Goal: Transaction & Acquisition: Purchase product/service

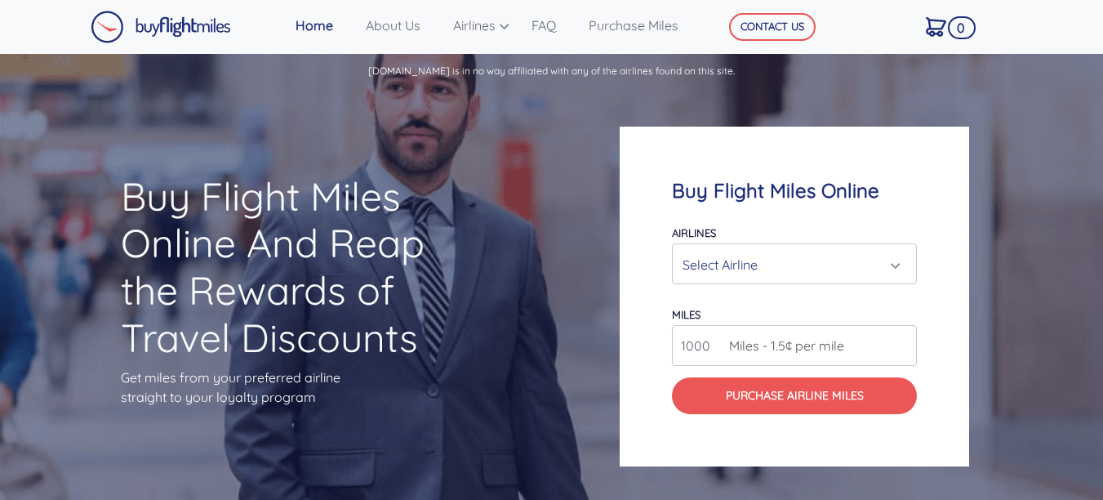
click at [898, 268] on div "Select Airline" at bounding box center [794, 264] width 224 height 31
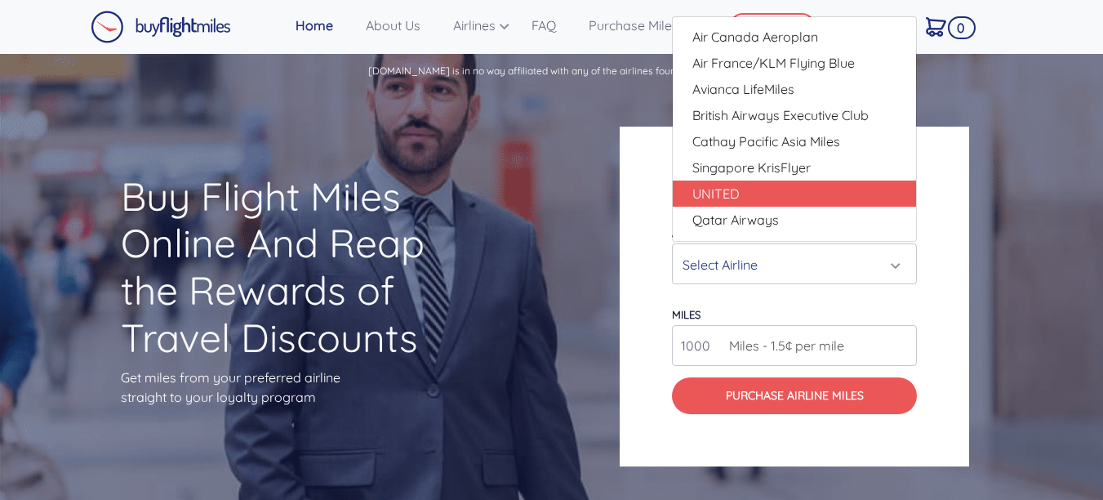
click at [718, 190] on span "UNITED" at bounding box center [715, 194] width 47 height 20
select select "UNITED"
type input "80000"
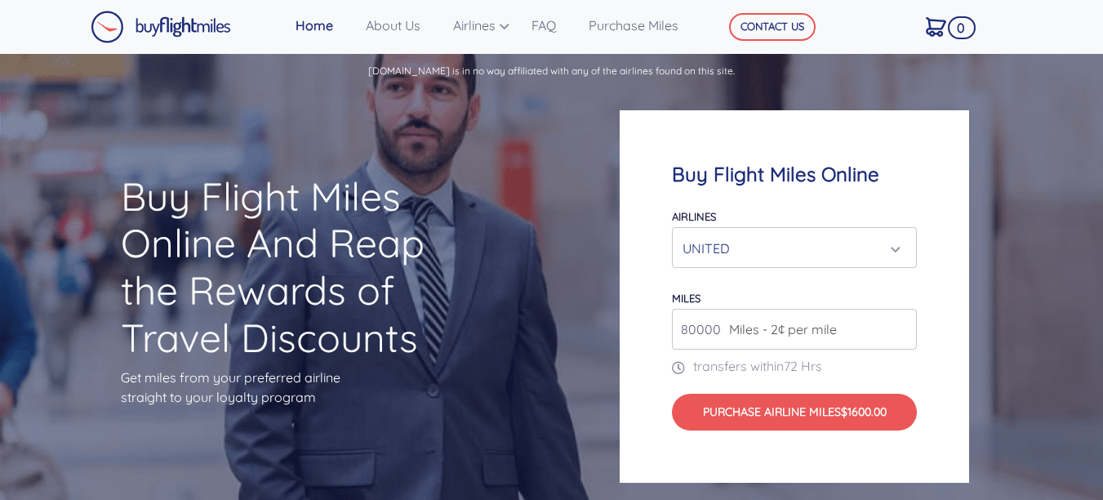
click at [891, 250] on div "UNITED" at bounding box center [789, 248] width 214 height 31
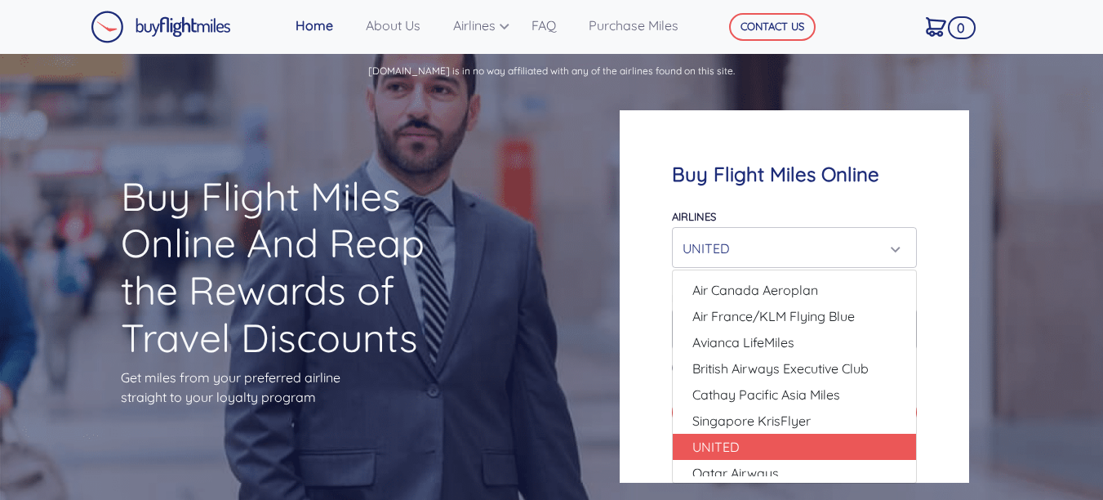
scroll to position [36, 0]
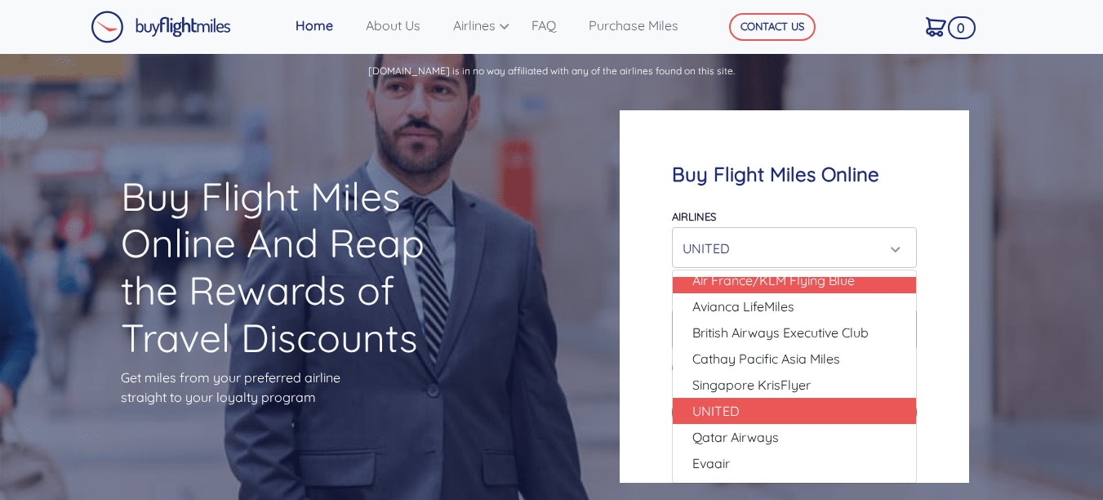
click at [907, 279] on link "Air France/KLM Flying Blue" at bounding box center [794, 280] width 243 height 26
select select "Air France/KLM Flying Blue"
type input "49000"
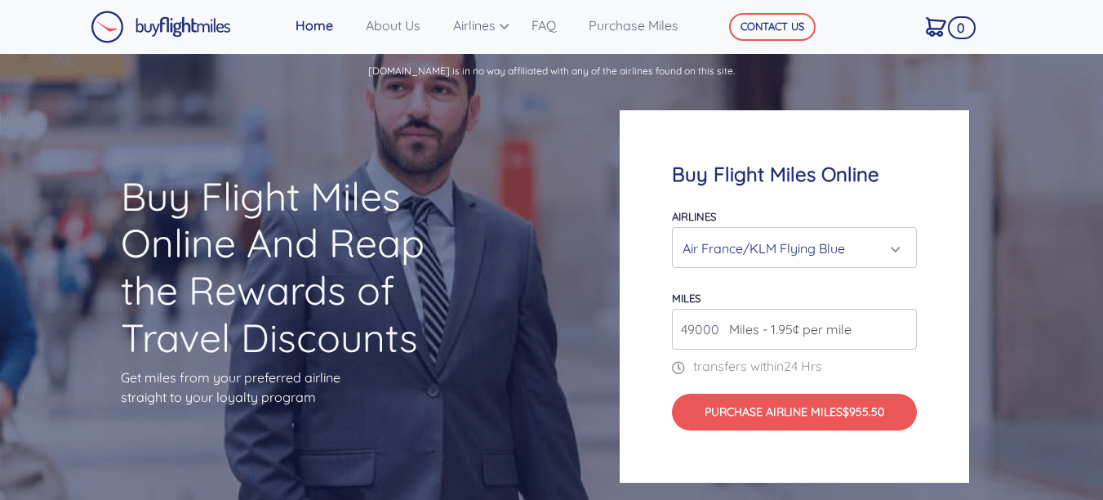
click at [907, 279] on form "Airlines Air Canada Aeroplan Air France/KLM Flying Blue Avianca LifeMiles Briti…" at bounding box center [794, 318] width 245 height 224
drag, startPoint x: 907, startPoint y: 279, endPoint x: 995, endPoint y: 127, distance: 176.3
click at [995, 127] on div "Buy Flight Miles Online Airlines Air Canada Aeroplan Air France/KLM Flying Blue…" at bounding box center [826, 296] width 441 height 529
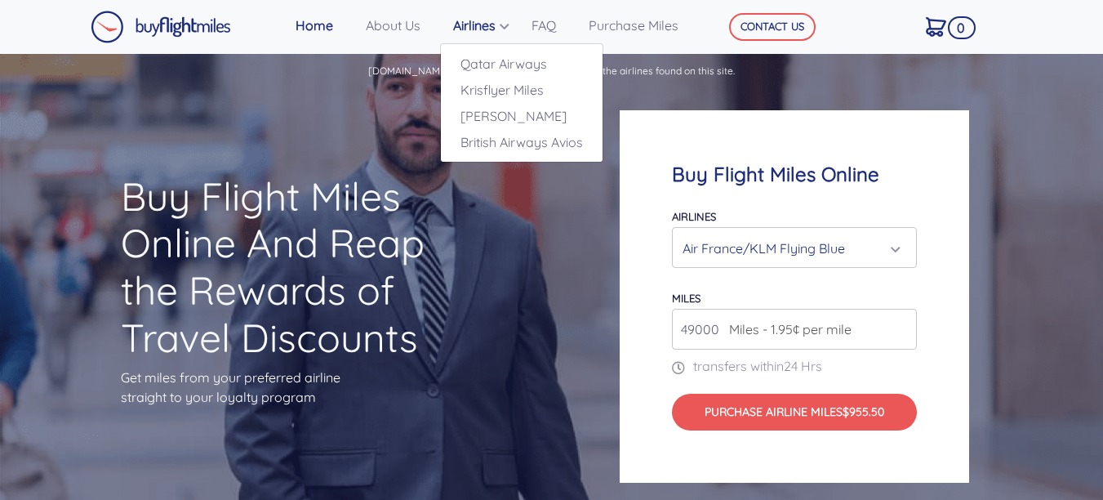
click at [466, 16] on link "Airlines" at bounding box center [485, 25] width 78 height 33
click at [469, 22] on link "Airlines" at bounding box center [485, 25] width 78 height 33
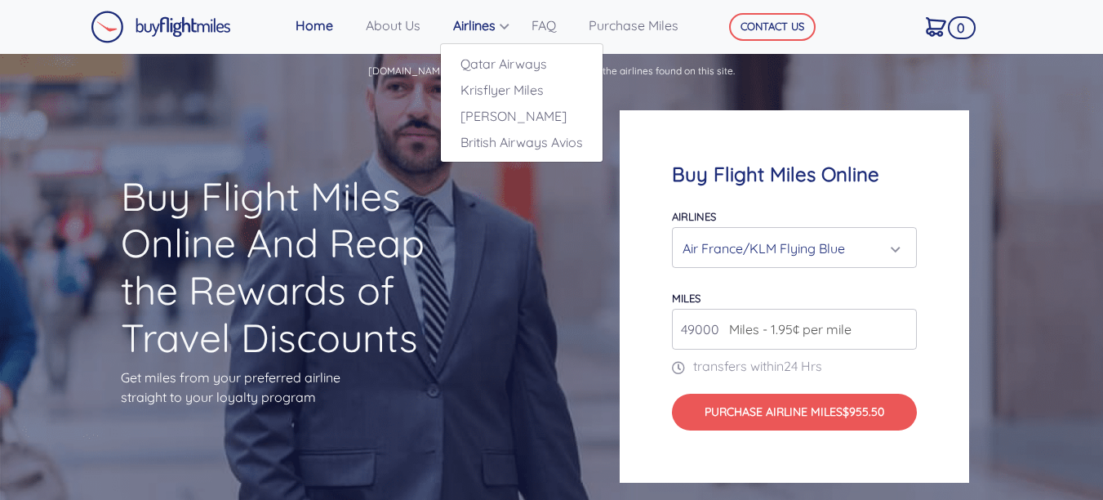
click at [504, 31] on link "Airlines" at bounding box center [485, 25] width 78 height 33
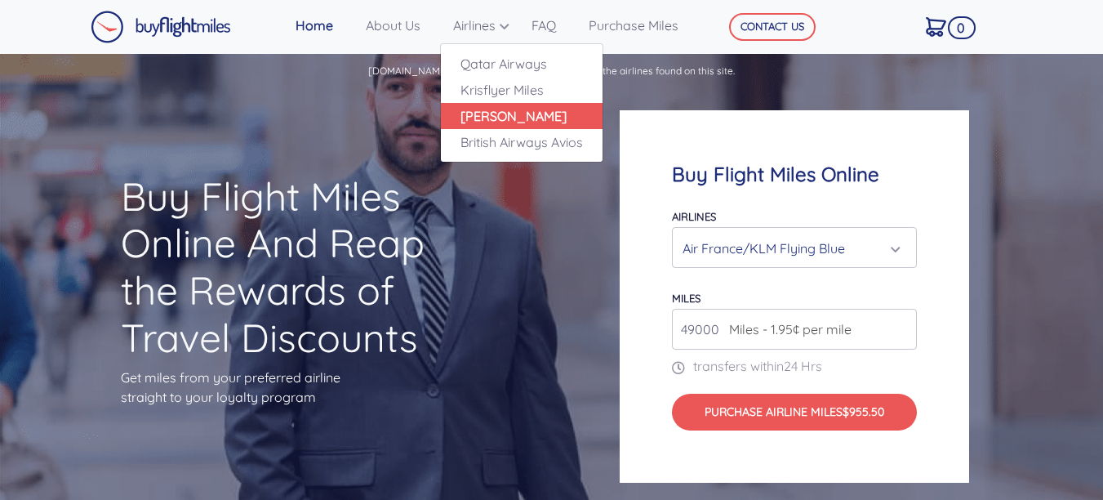
click at [504, 118] on link "[PERSON_NAME]" at bounding box center [522, 116] width 162 height 26
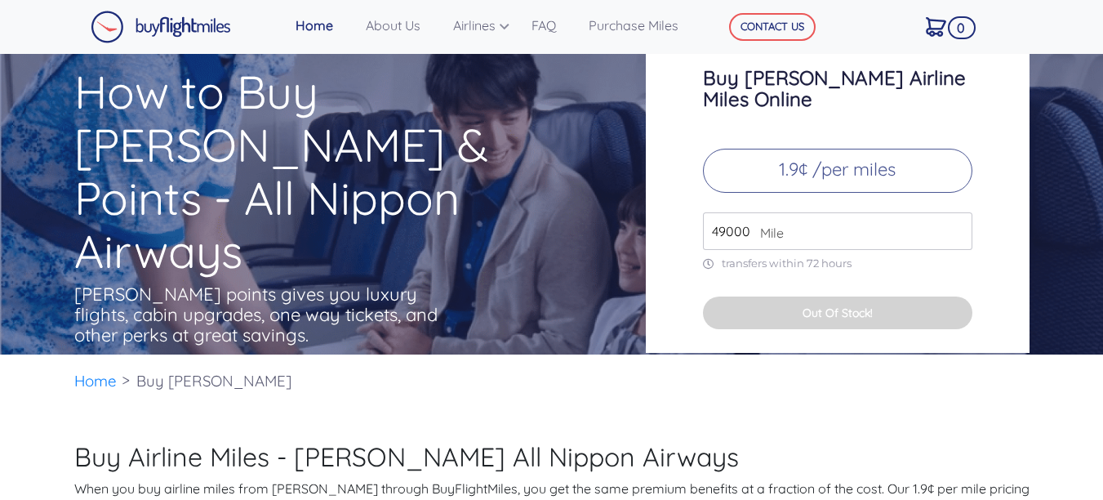
click at [956, 219] on input "49000" at bounding box center [837, 231] width 269 height 38
click at [957, 212] on input "51000" at bounding box center [837, 231] width 269 height 38
click at [957, 212] on input "52000" at bounding box center [837, 231] width 269 height 38
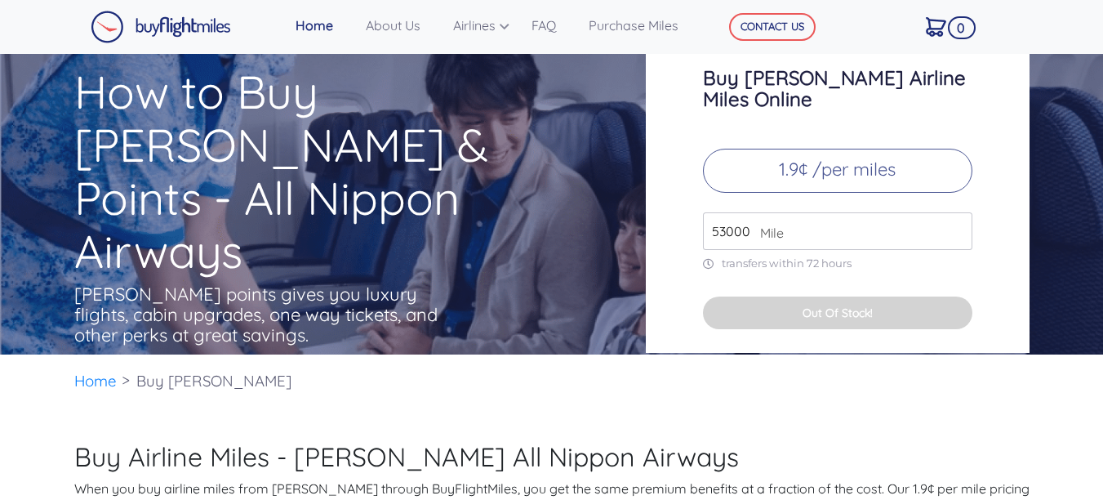
click at [957, 212] on input "53000" at bounding box center [837, 231] width 269 height 38
click at [957, 212] on input "54000" at bounding box center [837, 231] width 269 height 38
click at [957, 212] on input "55000" at bounding box center [837, 231] width 269 height 38
click at [957, 212] on input "56000" at bounding box center [837, 231] width 269 height 38
click at [957, 212] on input "57000" at bounding box center [837, 231] width 269 height 38
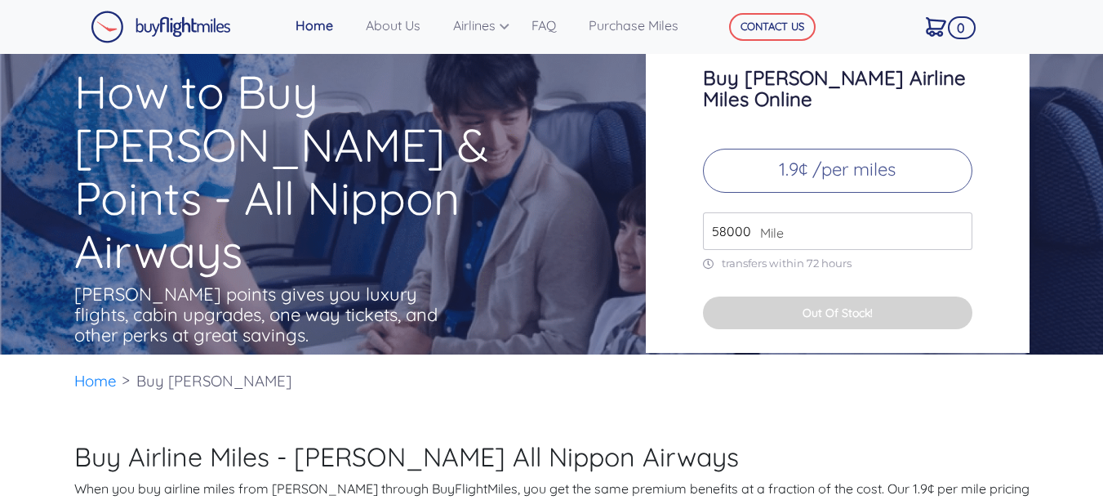
click at [957, 212] on input "58000" at bounding box center [837, 231] width 269 height 38
click at [957, 212] on input "59000" at bounding box center [837, 231] width 269 height 38
click at [957, 212] on input "60000" at bounding box center [837, 231] width 269 height 38
click at [957, 212] on input "61000" at bounding box center [837, 231] width 269 height 38
click at [957, 212] on input "62000" at bounding box center [837, 231] width 269 height 38
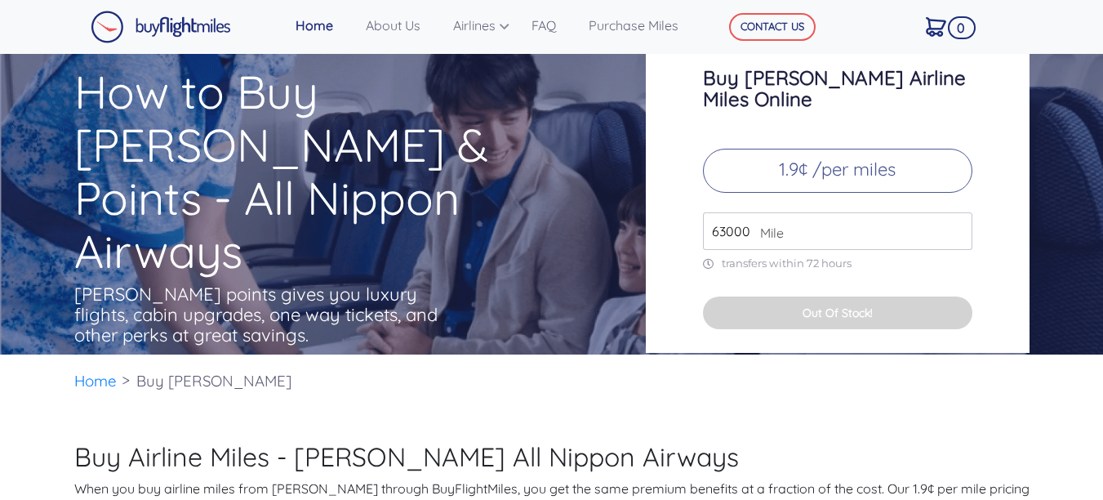
click at [957, 212] on input "63000" at bounding box center [837, 231] width 269 height 38
click at [957, 212] on input "64000" at bounding box center [837, 231] width 269 height 38
click at [957, 212] on input "65000" at bounding box center [837, 231] width 269 height 38
click at [957, 212] on input "66000" at bounding box center [837, 231] width 269 height 38
click at [957, 212] on input "67000" at bounding box center [837, 231] width 269 height 38
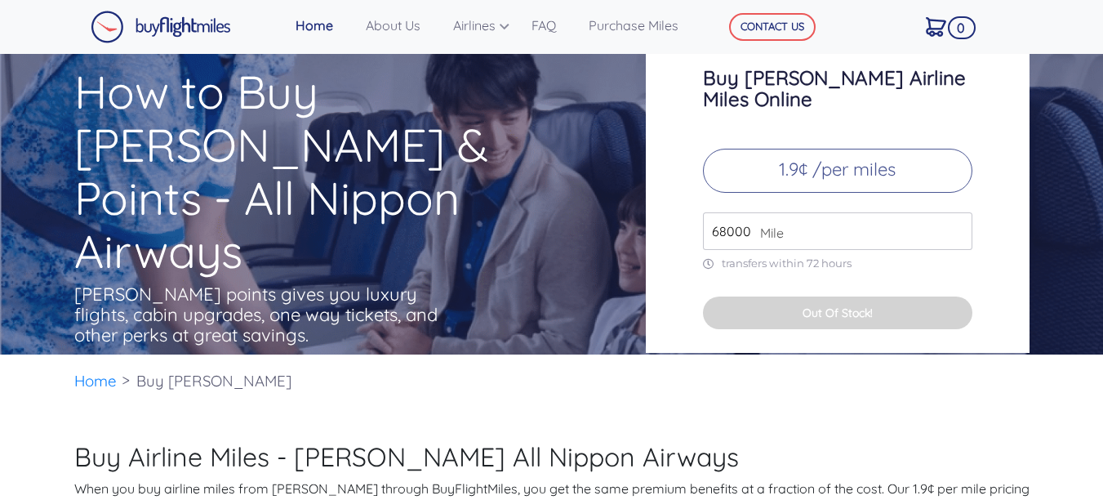
click at [957, 212] on input "68000" at bounding box center [837, 231] width 269 height 38
click at [957, 212] on input "69000" at bounding box center [837, 231] width 269 height 38
click at [957, 212] on input "70000" at bounding box center [837, 231] width 269 height 38
click at [957, 212] on input "71000" at bounding box center [837, 231] width 269 height 38
click at [957, 212] on input "72000" at bounding box center [837, 231] width 269 height 38
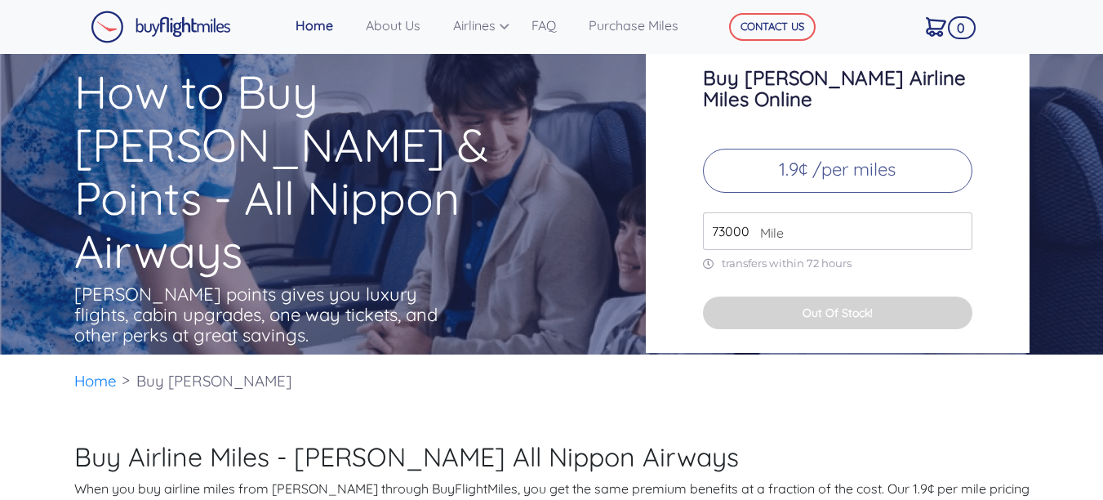
click at [957, 212] on input "73000" at bounding box center [837, 231] width 269 height 38
click at [957, 212] on input "74000" at bounding box center [837, 231] width 269 height 38
click at [957, 212] on input "75000" at bounding box center [837, 231] width 269 height 38
click at [957, 212] on input "76000" at bounding box center [837, 231] width 269 height 38
click at [957, 212] on input "77000" at bounding box center [837, 231] width 269 height 38
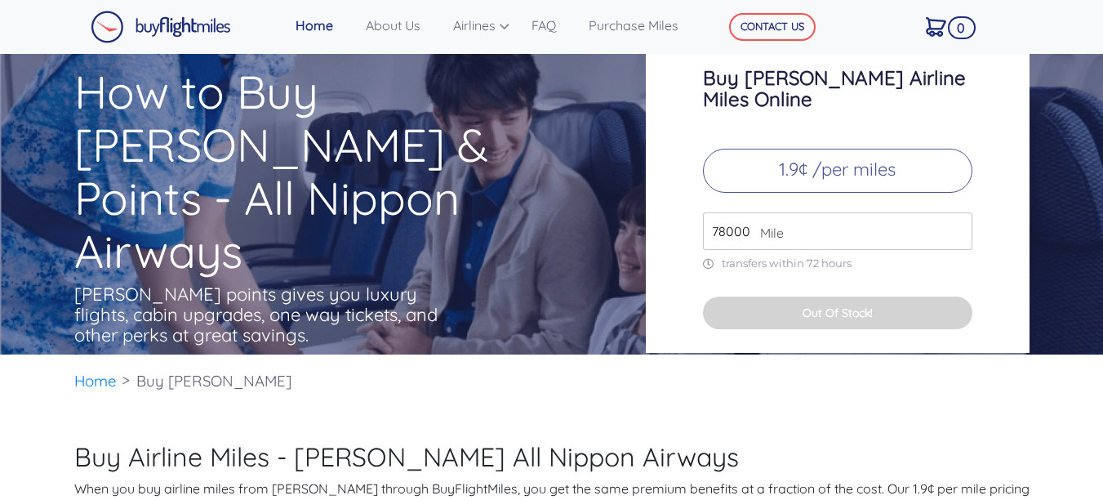
click at [957, 212] on input "78000" at bounding box center [837, 231] width 269 height 38
click at [957, 212] on input "79000" at bounding box center [837, 231] width 269 height 38
click at [957, 212] on input "80000" at bounding box center [837, 231] width 269 height 38
click at [957, 212] on input "81000" at bounding box center [837, 231] width 269 height 38
click at [957, 212] on input "82000" at bounding box center [837, 231] width 269 height 38
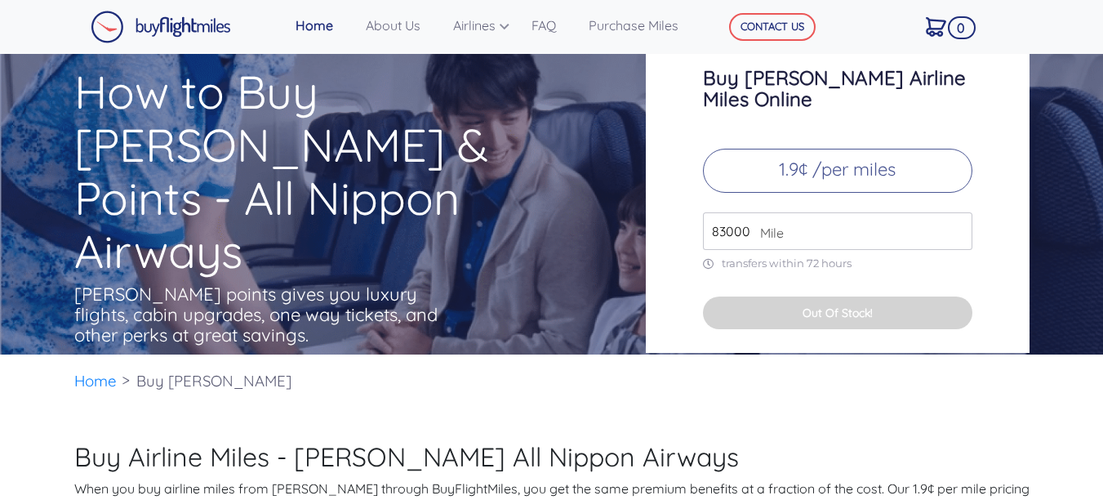
click at [957, 212] on input "83000" at bounding box center [837, 231] width 269 height 38
click at [954, 221] on input "82000" at bounding box center [837, 231] width 269 height 38
click at [954, 215] on input "81000" at bounding box center [837, 231] width 269 height 38
type input "80000"
click at [954, 215] on input "80000" at bounding box center [837, 231] width 269 height 38
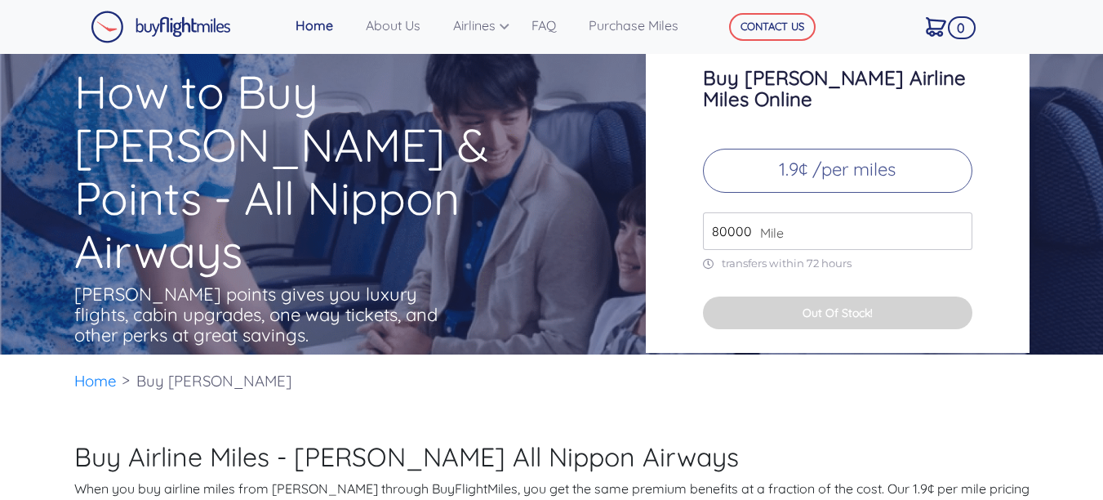
click at [832, 296] on button "Out Of Stock!" at bounding box center [837, 312] width 269 height 33
click at [896, 149] on p "1.9¢ /per miles" at bounding box center [837, 171] width 269 height 44
drag, startPoint x: 896, startPoint y: 146, endPoint x: 837, endPoint y: 292, distance: 157.5
click at [837, 292] on div "Buy [PERSON_NAME] Airline Miles Online 1.9¢ /per miles 80000 Mile transfers wit…" at bounding box center [838, 189] width 384 height 326
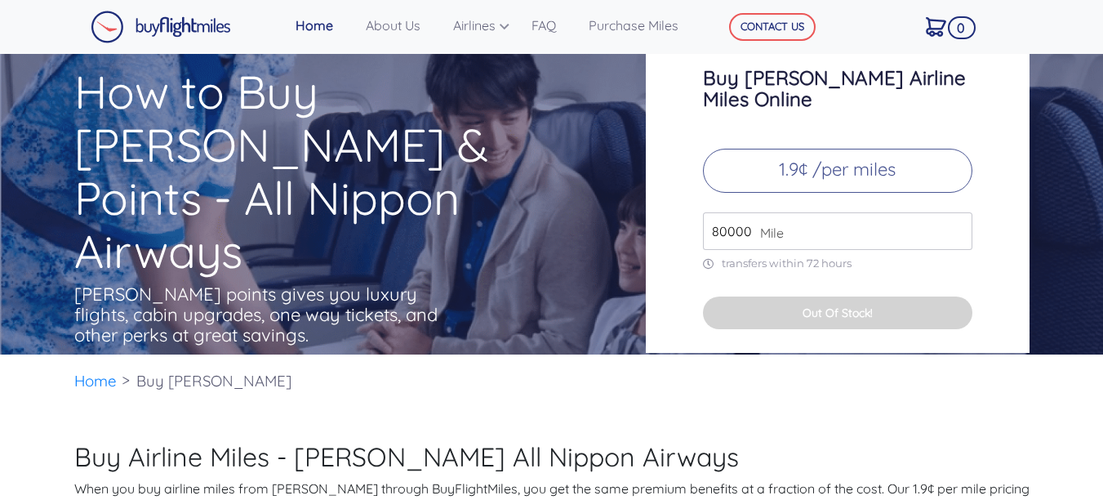
drag, startPoint x: 837, startPoint y: 292, endPoint x: 972, endPoint y: 260, distance: 138.6
click at [972, 260] on div "Buy [PERSON_NAME] Airline Miles Online 1.9¢ /per miles 80000 Mile transfers wit…" at bounding box center [838, 189] width 384 height 326
